Goal: Book appointment/travel/reservation

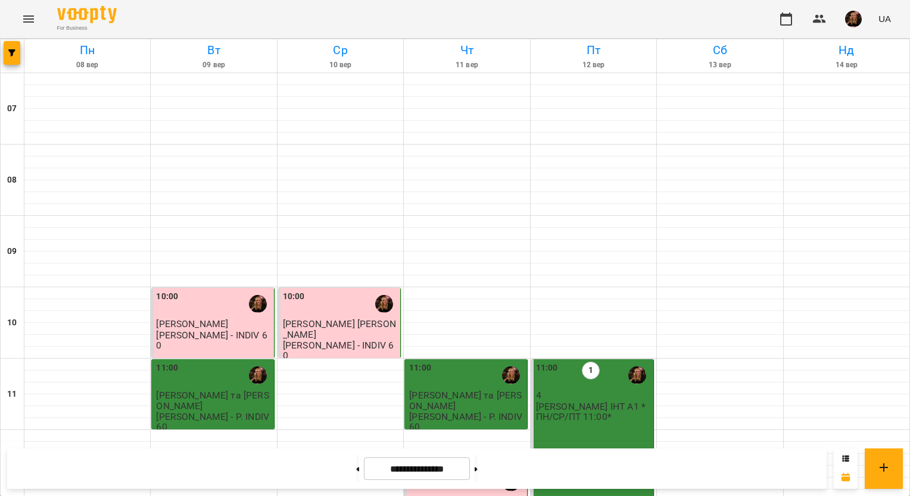
scroll to position [714, 0]
click at [477, 471] on icon at bounding box center [475, 469] width 3 height 5
type input "**********"
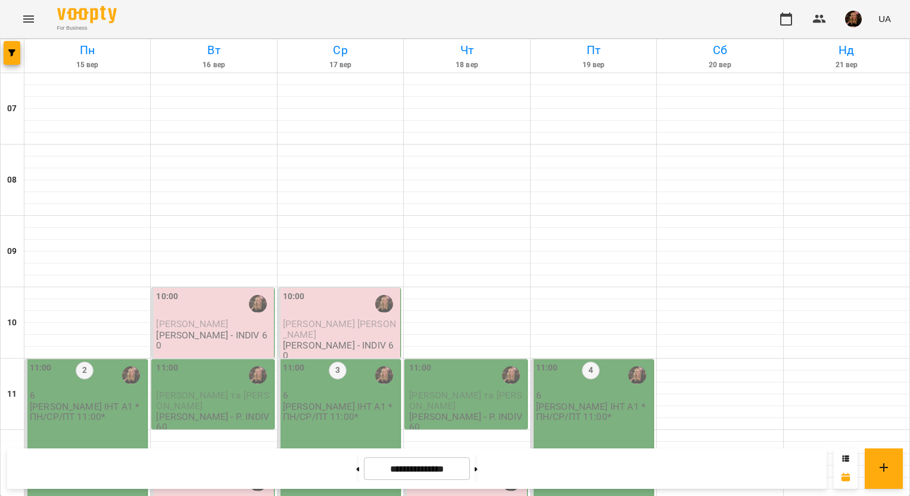
scroll to position [773, 0]
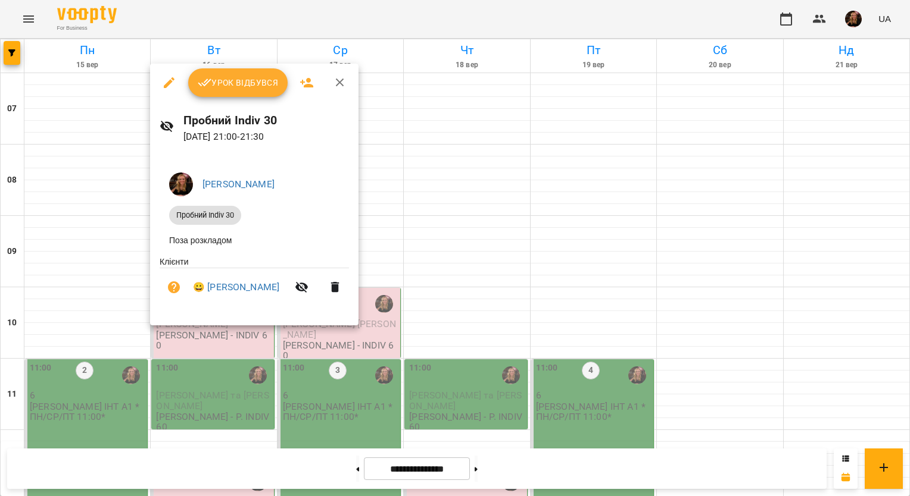
click at [339, 76] on icon "button" at bounding box center [340, 83] width 14 height 14
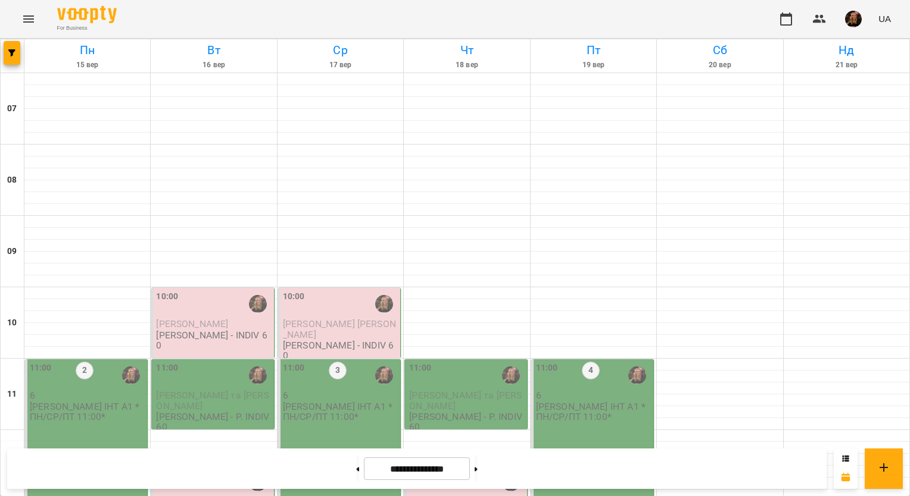
scroll to position [177, 0]
click at [77, 402] on p "[PERSON_NAME] ІНТ А1 *ПН/СР/ПТ 11:00*" at bounding box center [87, 412] width 115 height 21
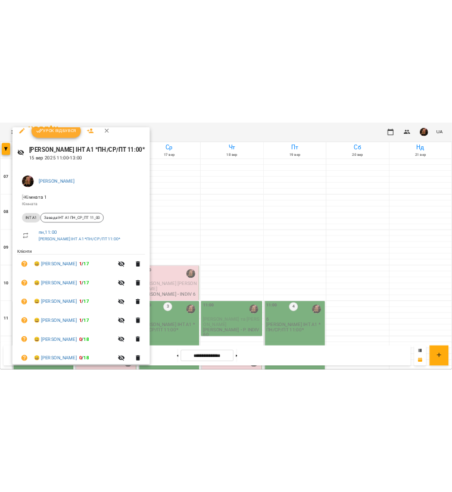
scroll to position [0, 0]
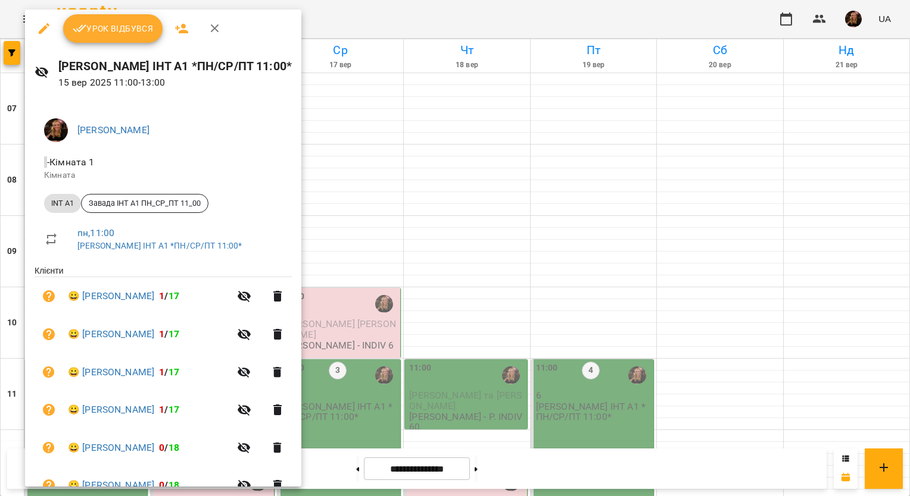
click at [212, 32] on icon "button" at bounding box center [215, 28] width 14 height 14
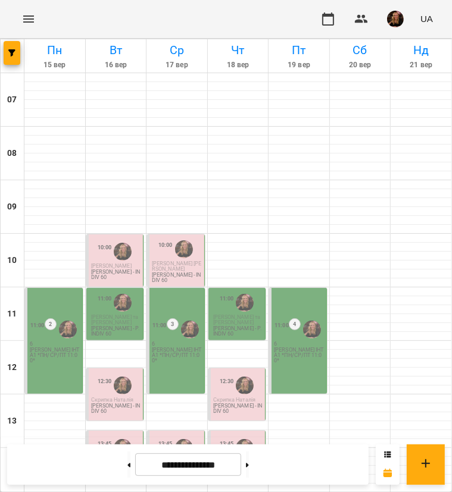
scroll to position [133, 0]
click at [55, 288] on div "11:00 2 6 [PERSON_NAME] ІНТ А1 *ПН/СР/ПТ 11:00*" at bounding box center [54, 341] width 58 height 106
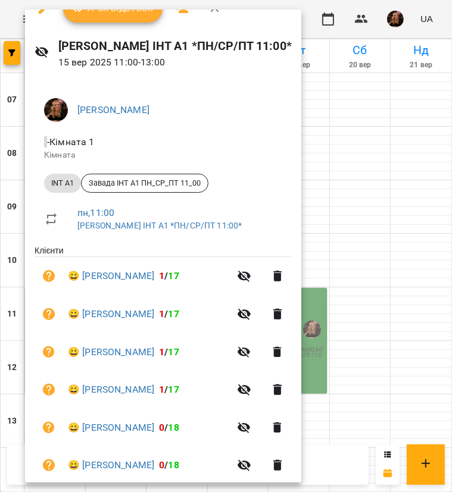
scroll to position [42, 0]
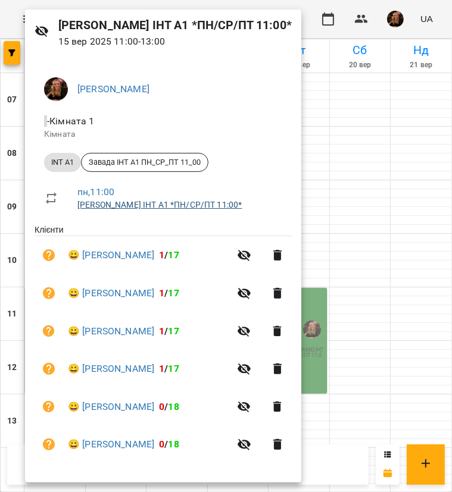
click at [138, 205] on link "[PERSON_NAME] ІНТ А1 *ПН/СР/ПТ 11:00*" at bounding box center [159, 205] width 164 height 10
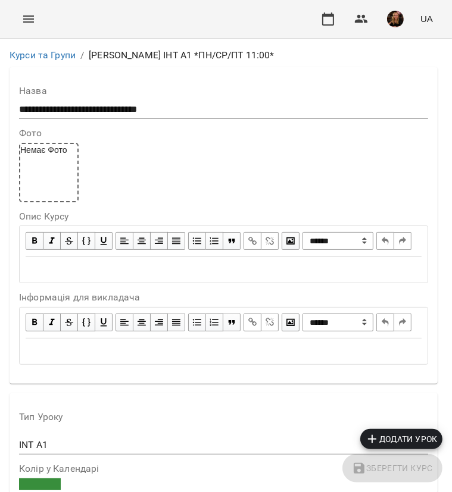
scroll to position [1131, 0]
click at [328, 13] on icon "button" at bounding box center [328, 19] width 14 height 14
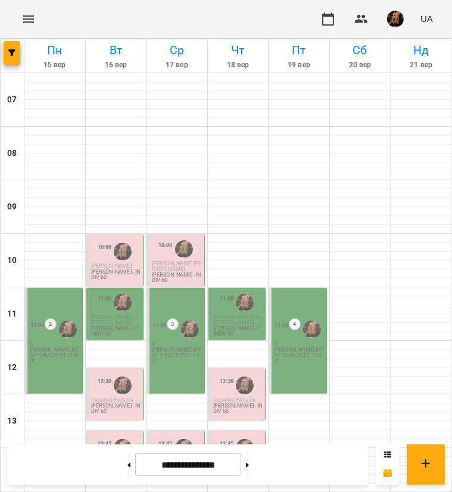
scroll to position [119, 0]
